Goal: Transaction & Acquisition: Purchase product/service

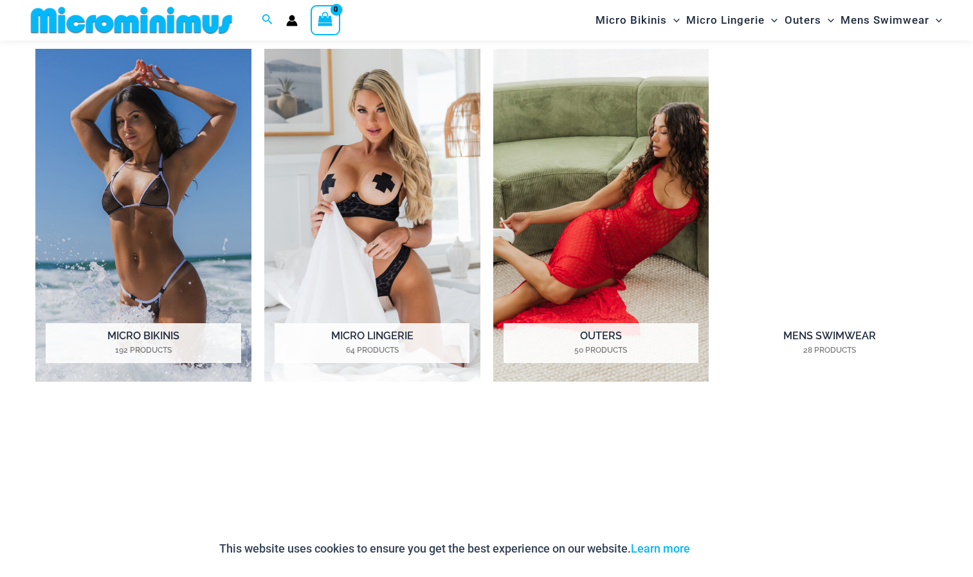
scroll to position [1055, 0]
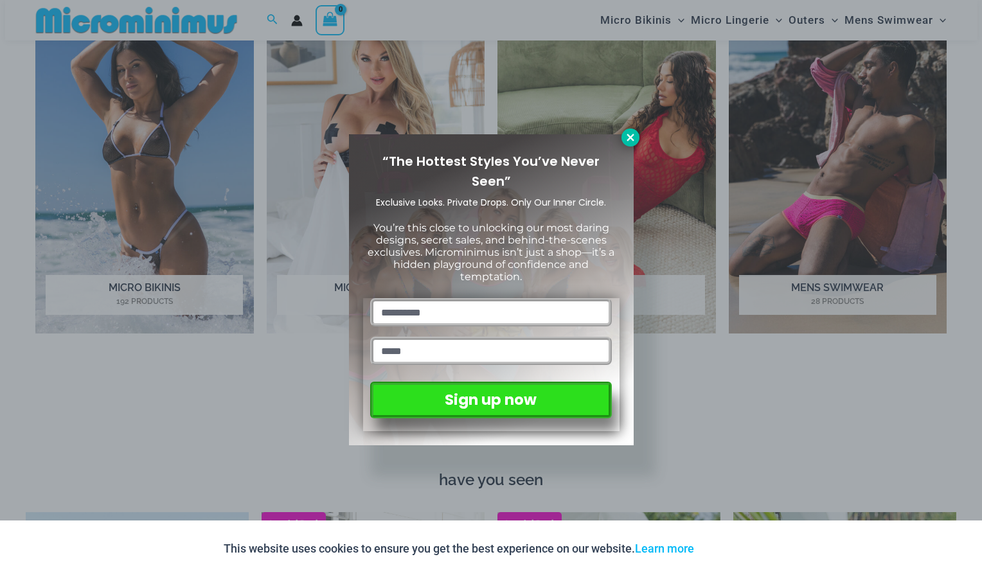
click at [632, 136] on icon at bounding box center [630, 137] width 7 height 7
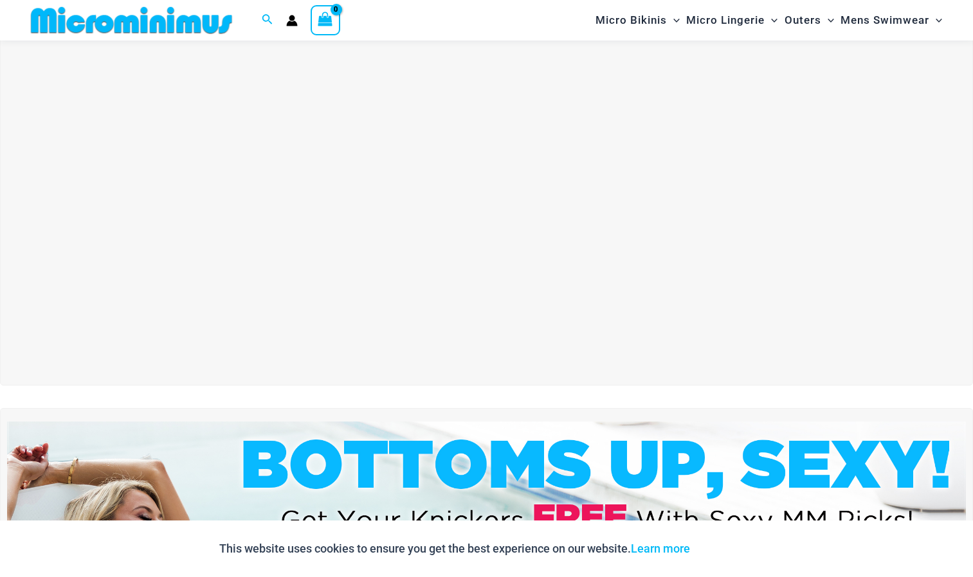
scroll to position [0, 0]
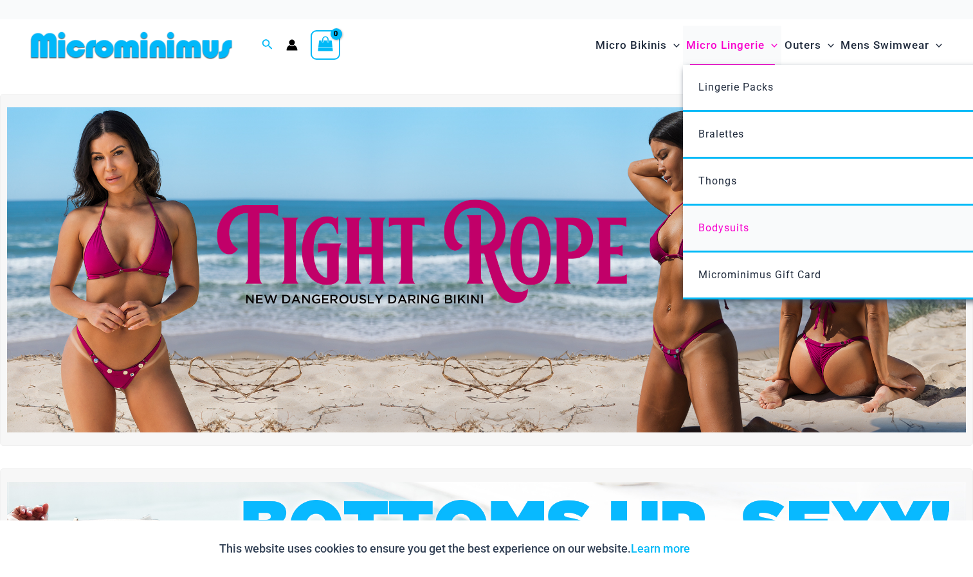
click at [709, 224] on span "Bodysuits" at bounding box center [723, 228] width 51 height 12
